Goal: Task Accomplishment & Management: Use online tool/utility

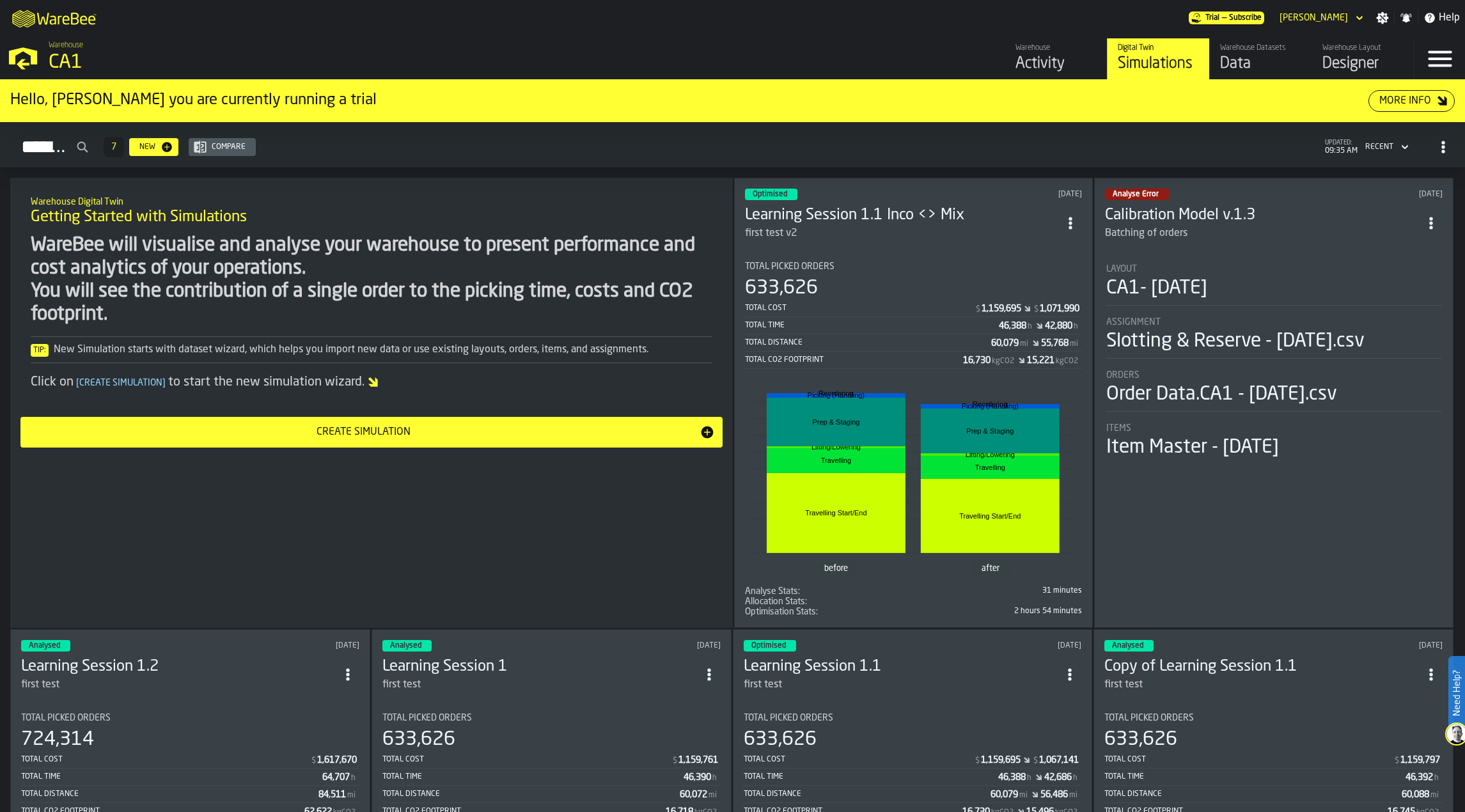
click at [859, 214] on h3 "Learning Session 1.1 Inco <> Mix" at bounding box center [902, 216] width 315 height 20
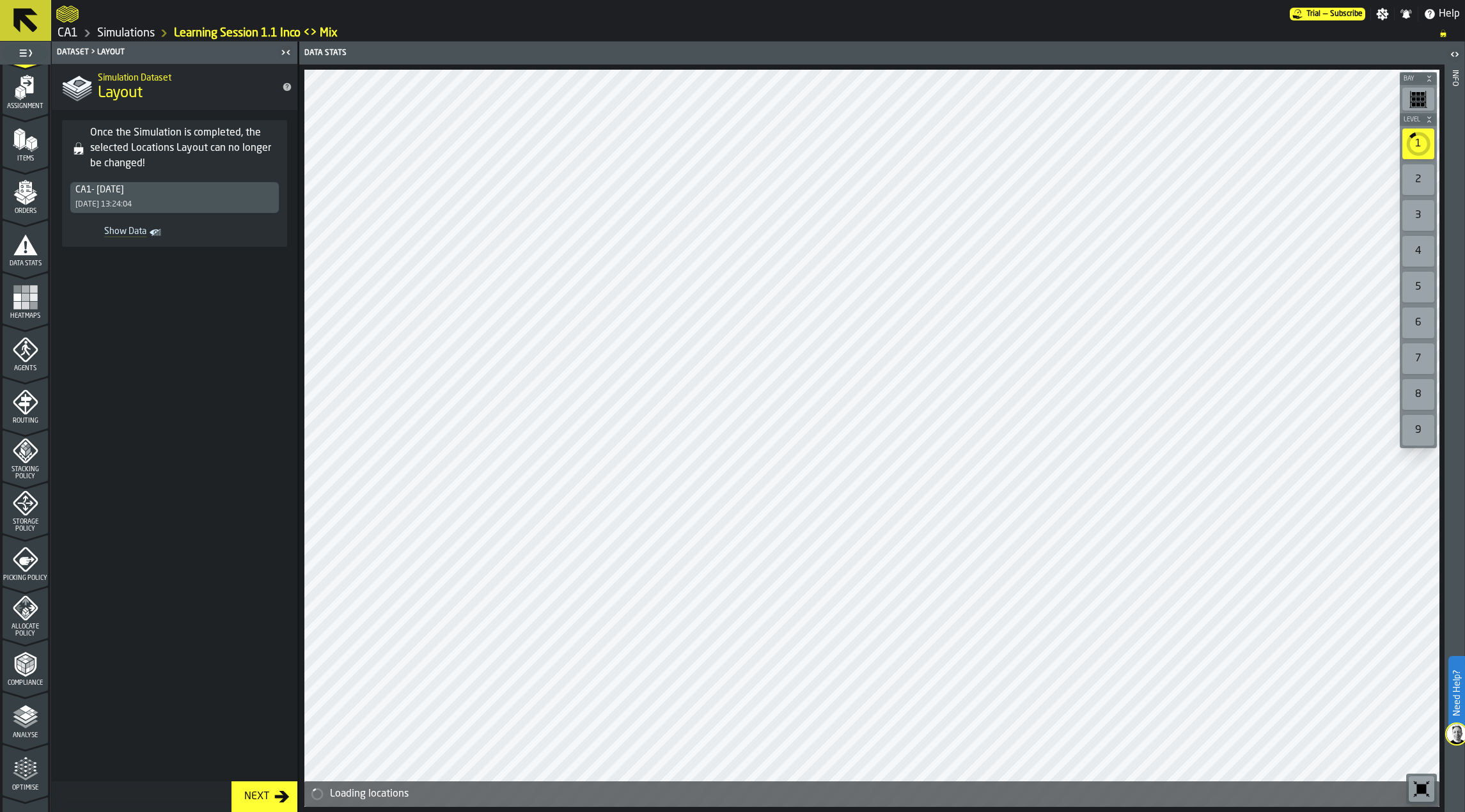
scroll to position [197, 0]
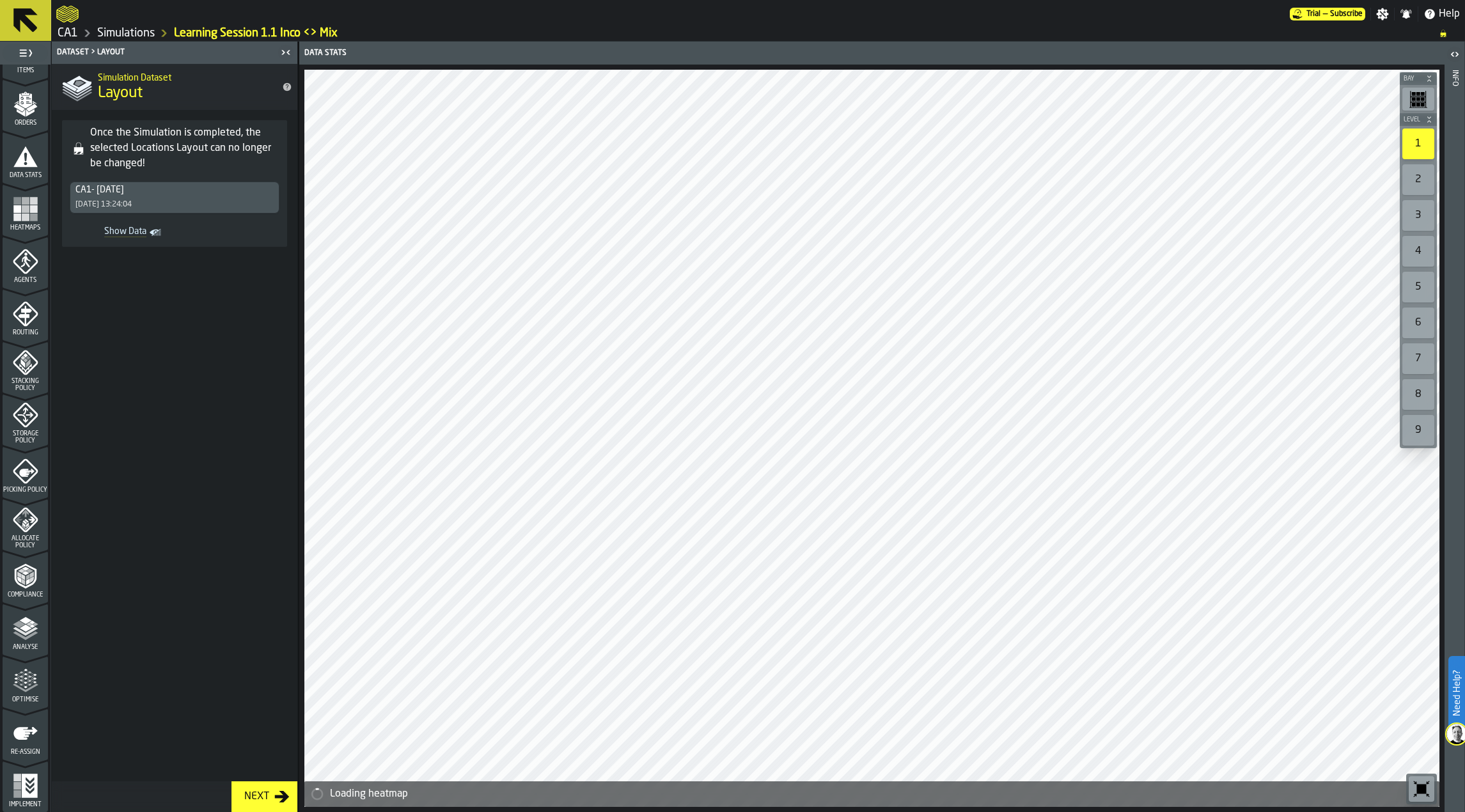
click at [27, 697] on span "Optimise" at bounding box center [25, 700] width 45 height 7
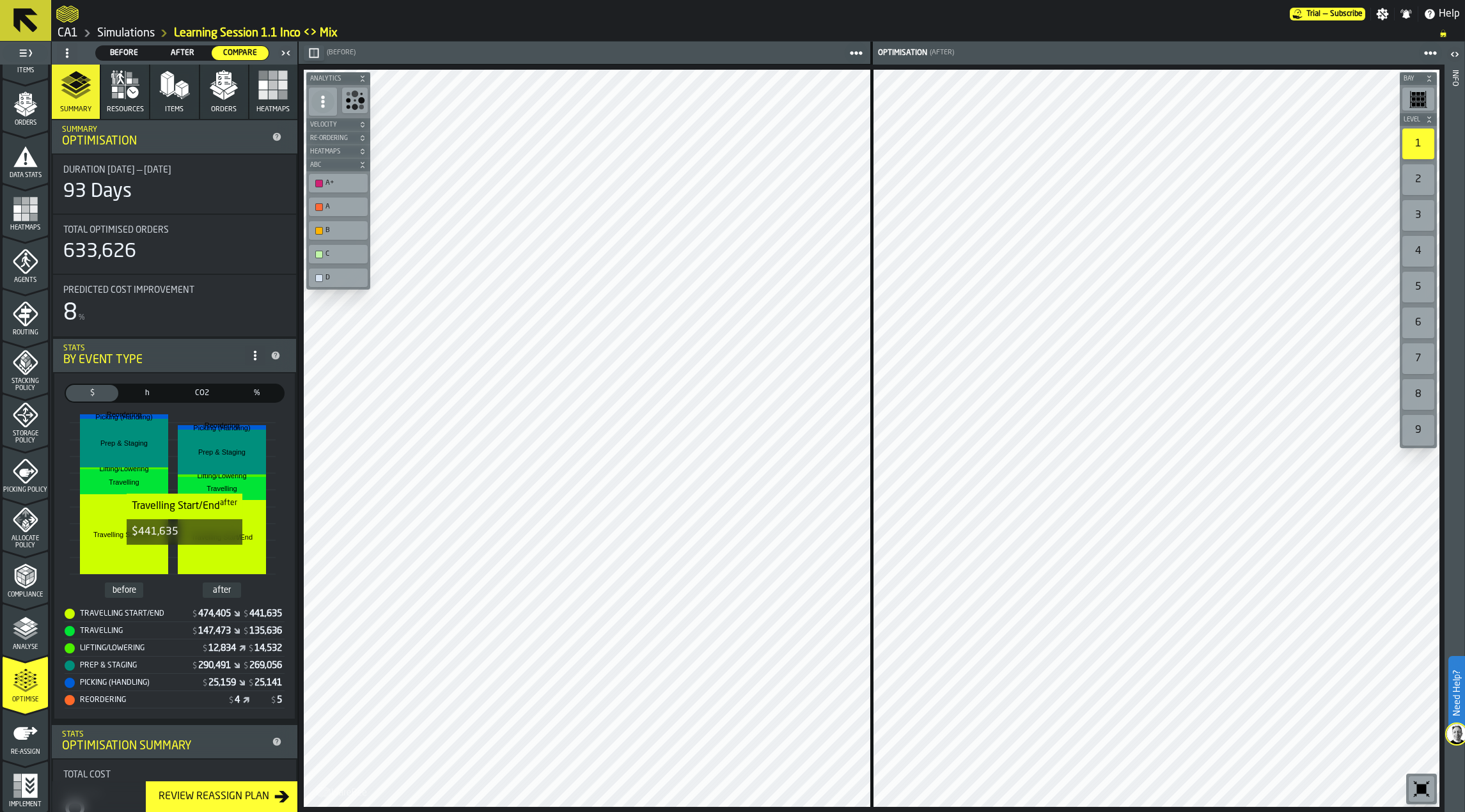
click at [276, 799] on icon "button-Review Reassign Plan" at bounding box center [282, 796] width 16 height 16
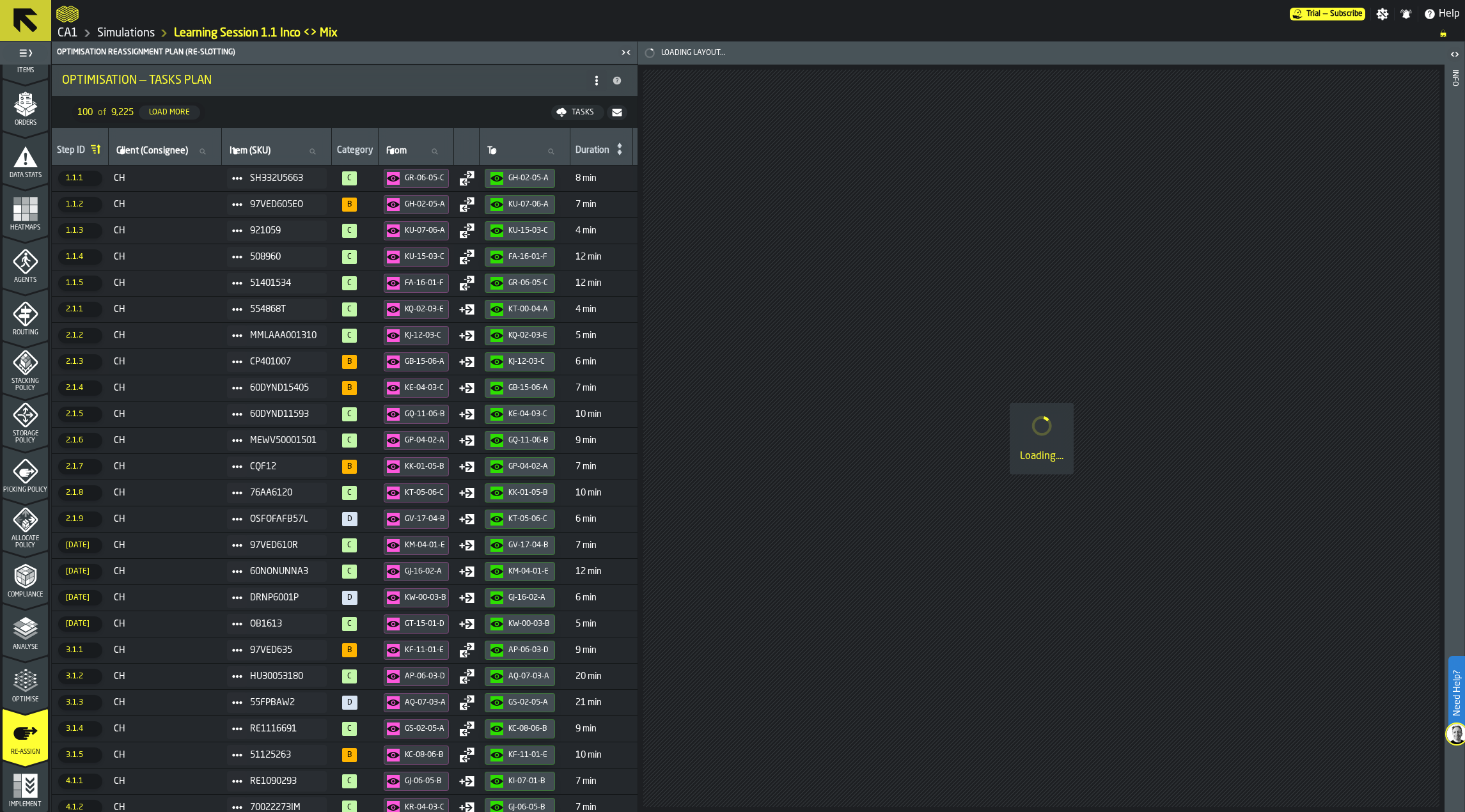
click at [615, 115] on icon "button-" at bounding box center [617, 112] width 9 height 7
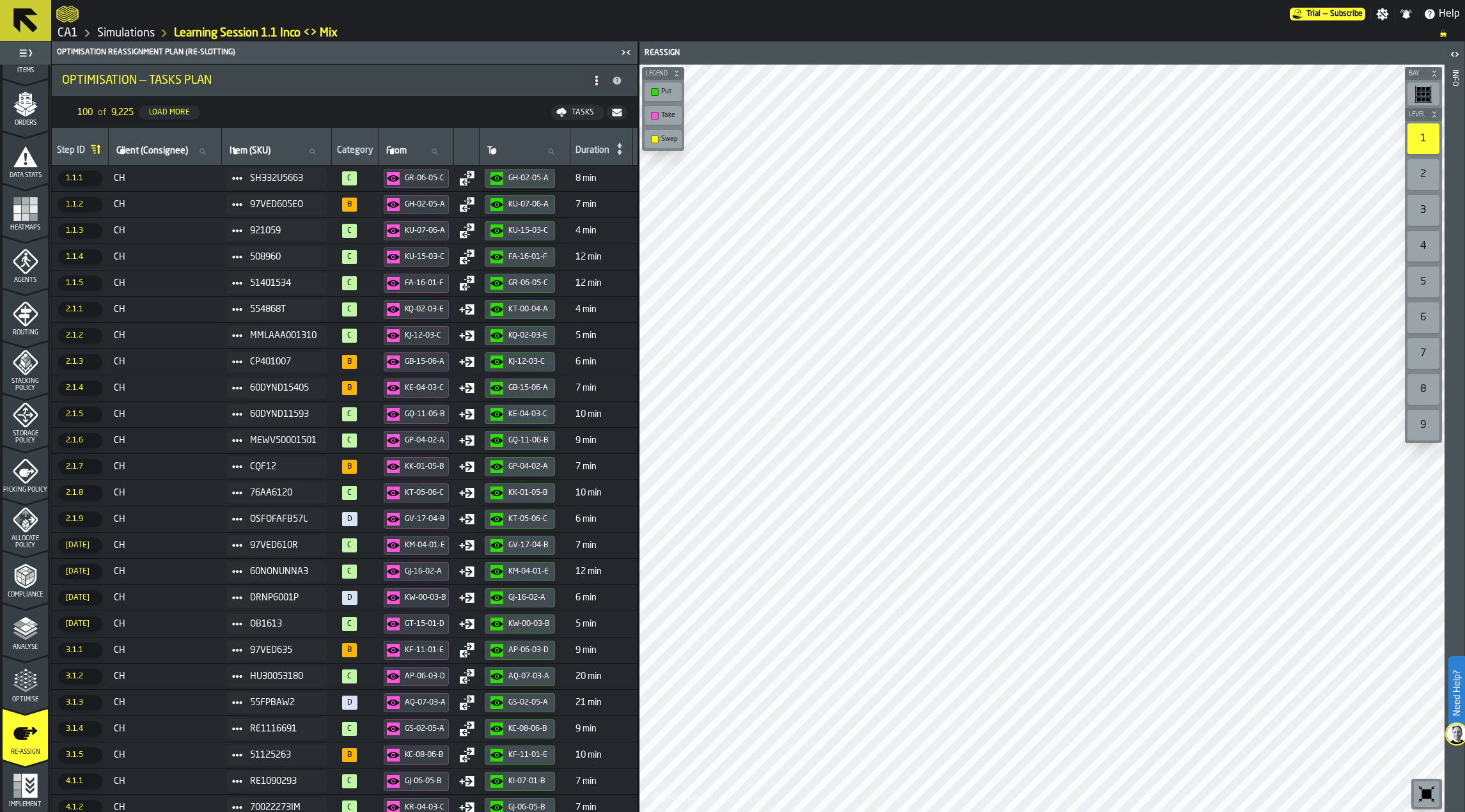
click at [39, 19] on icon at bounding box center [25, 20] width 30 height 30
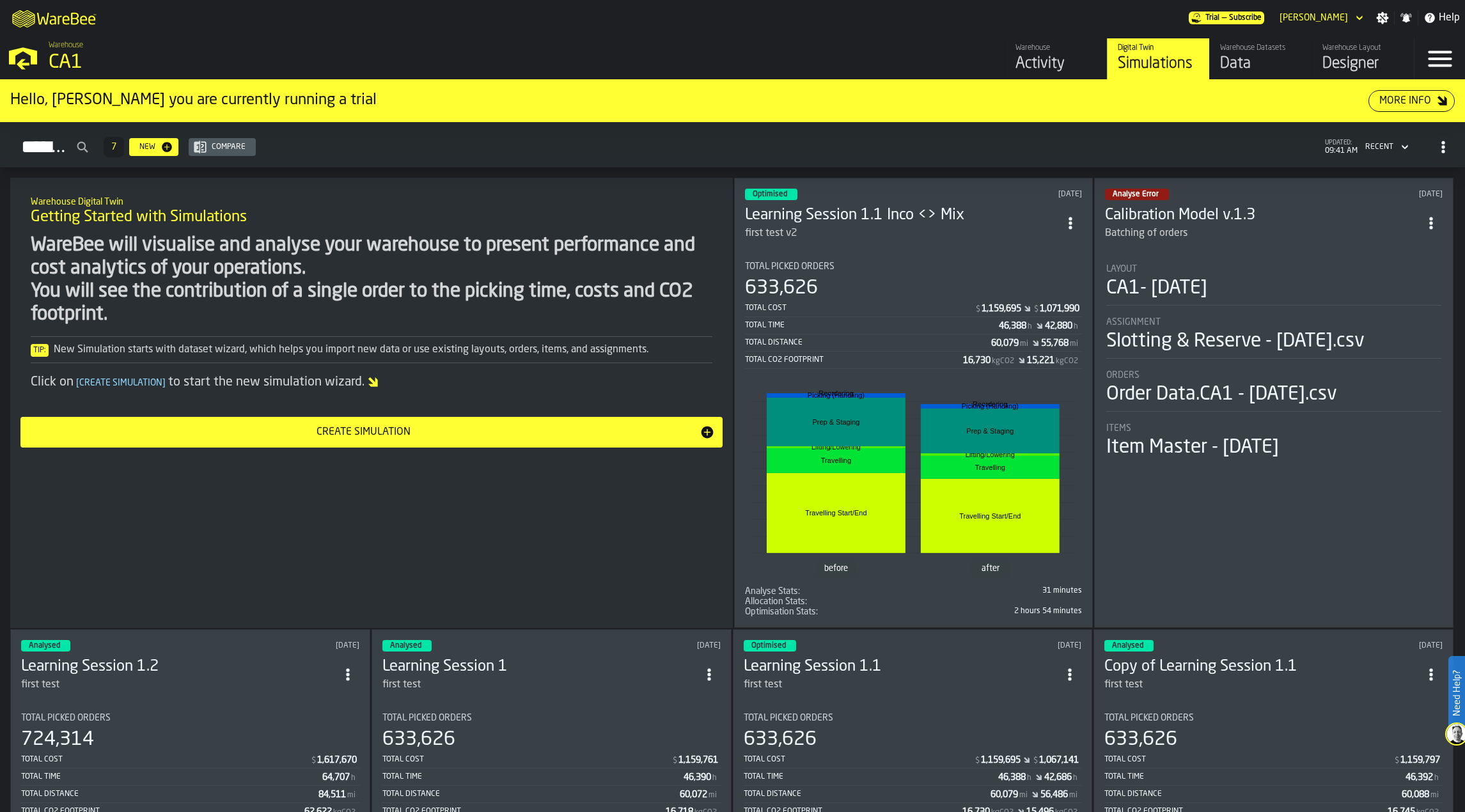
click at [844, 240] on div "Optimised [DATE] Learning Session 1.1 Inco <> Mix first test v2 Total Picked Or…" at bounding box center [913, 403] width 359 height 450
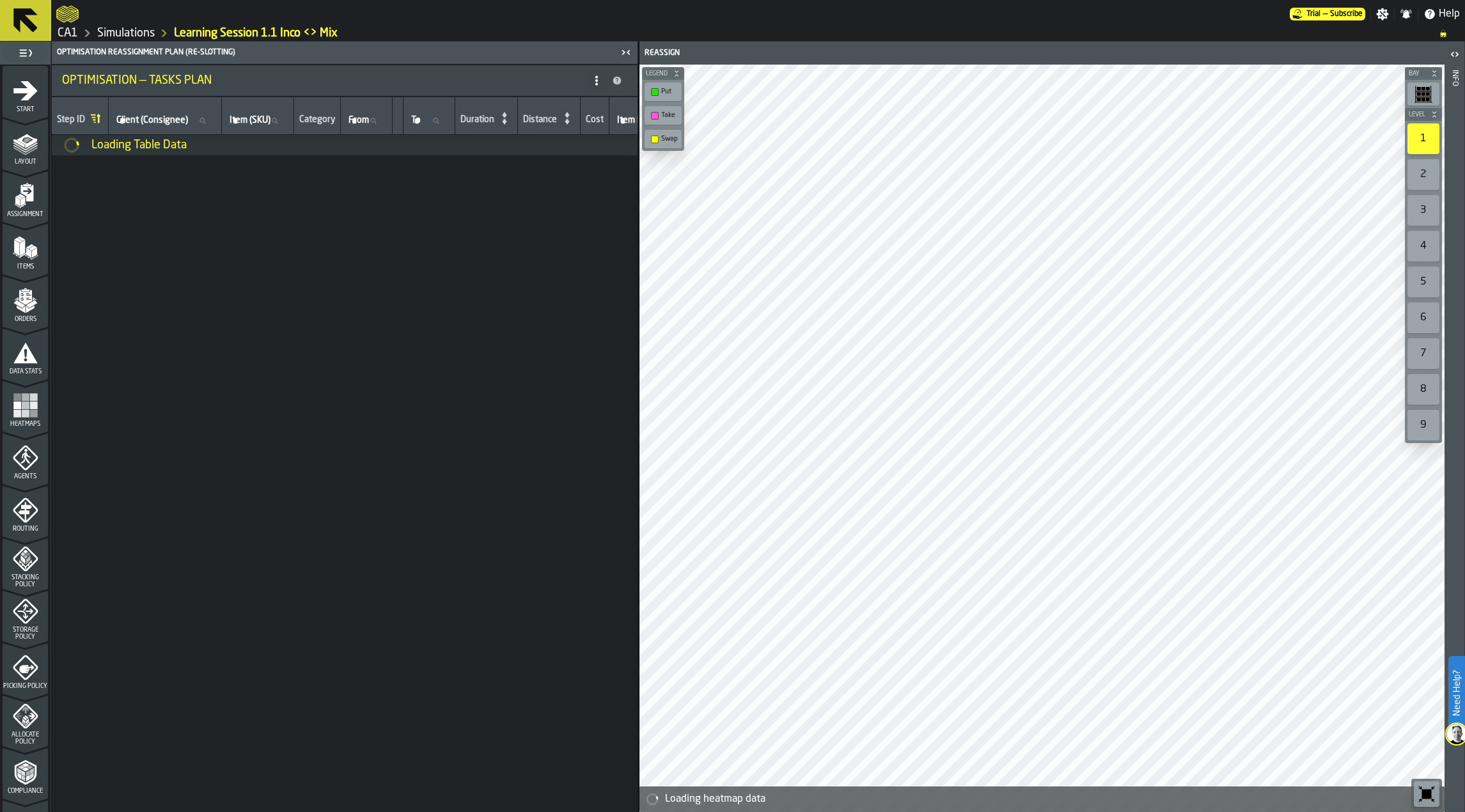
click at [24, 607] on icon "menu Storage Policy" at bounding box center [25, 611] width 16 height 16
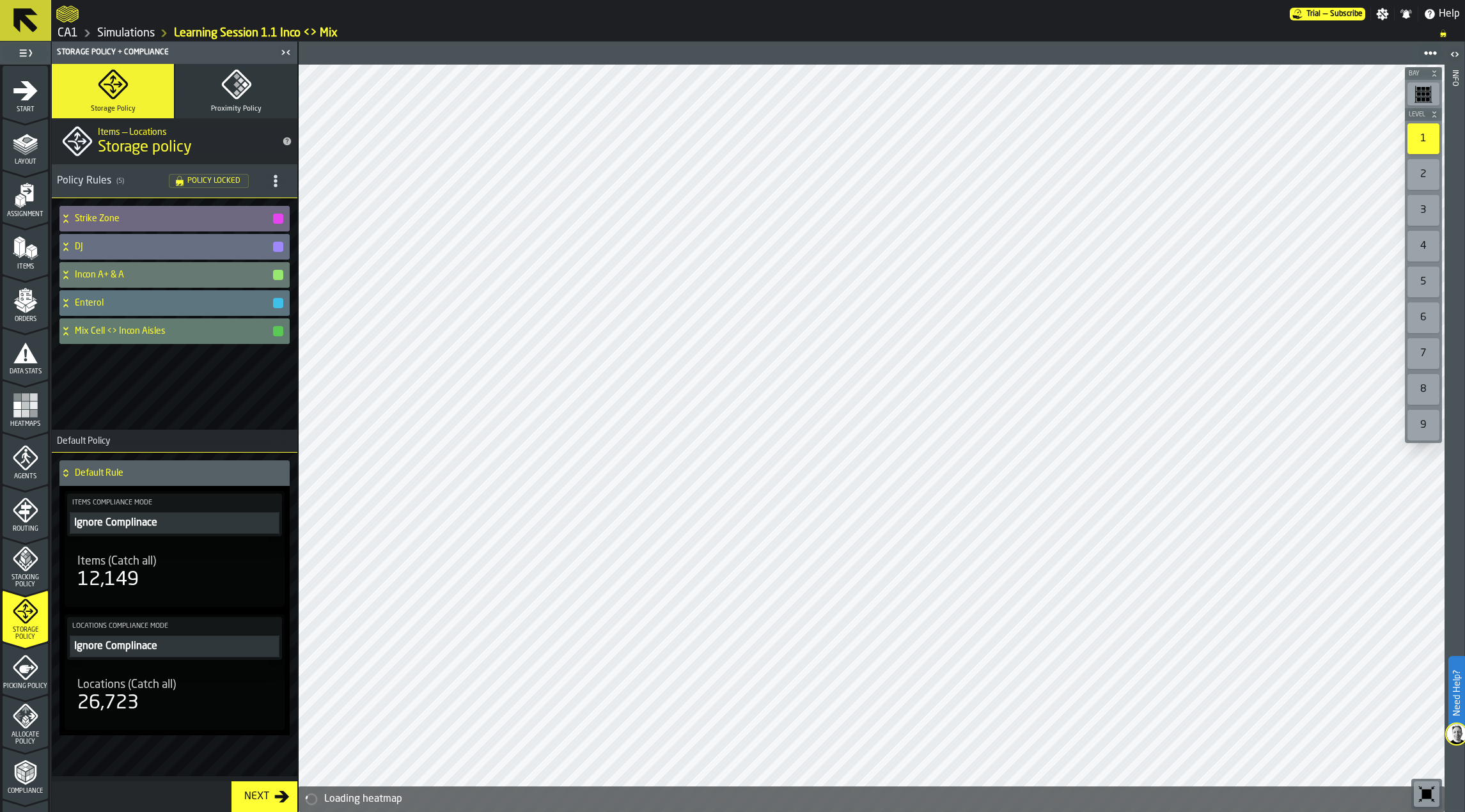
click at [70, 334] on icon at bounding box center [66, 331] width 13 height 10
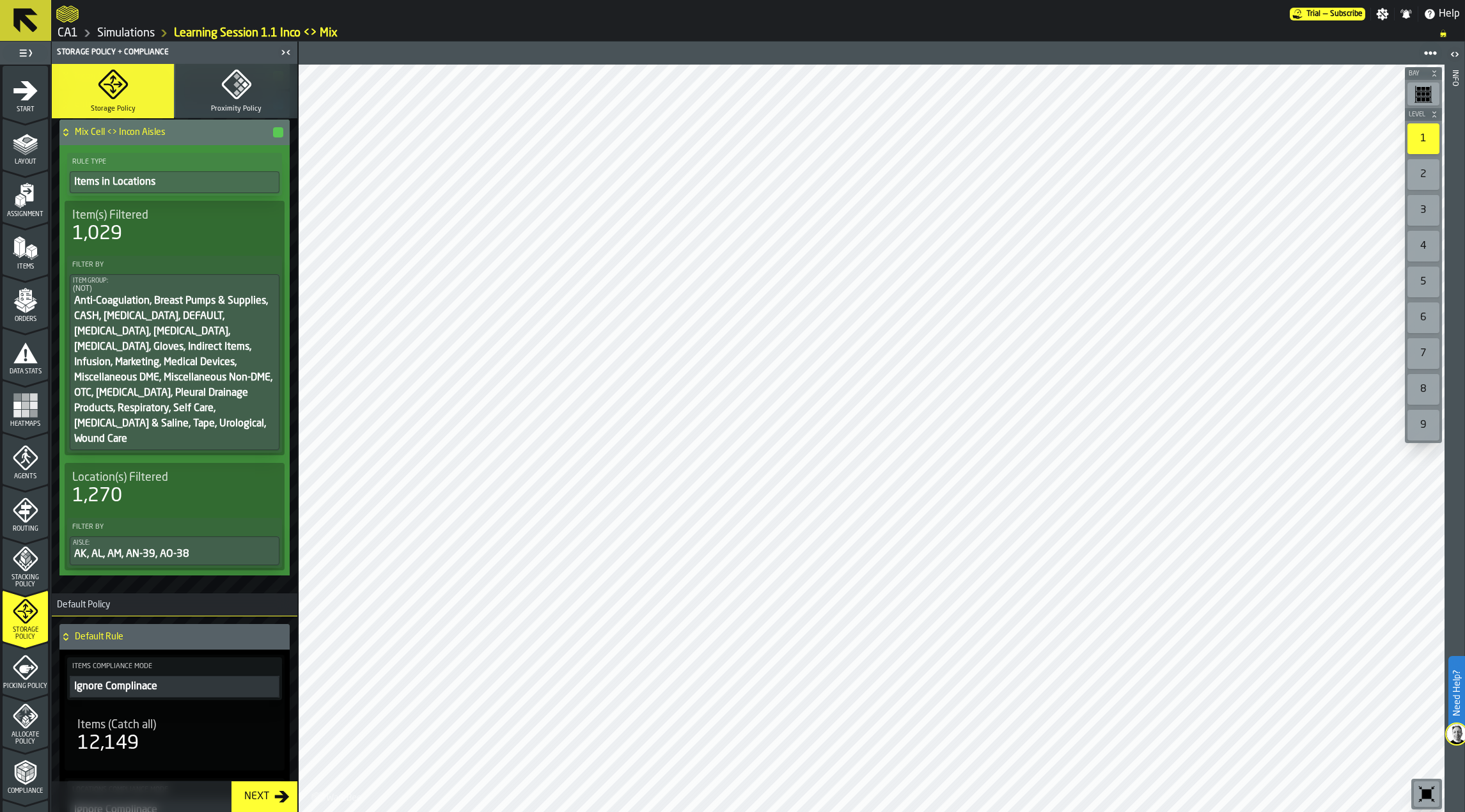
scroll to position [92, 0]
